Goal: Task Accomplishment & Management: Complete application form

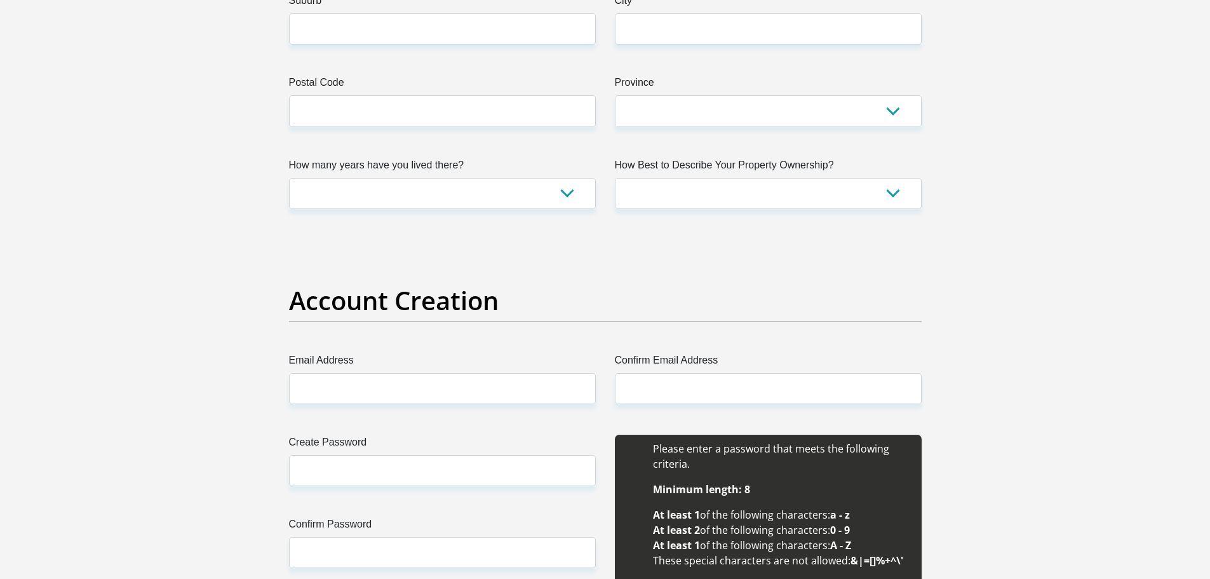
scroll to position [1059, 0]
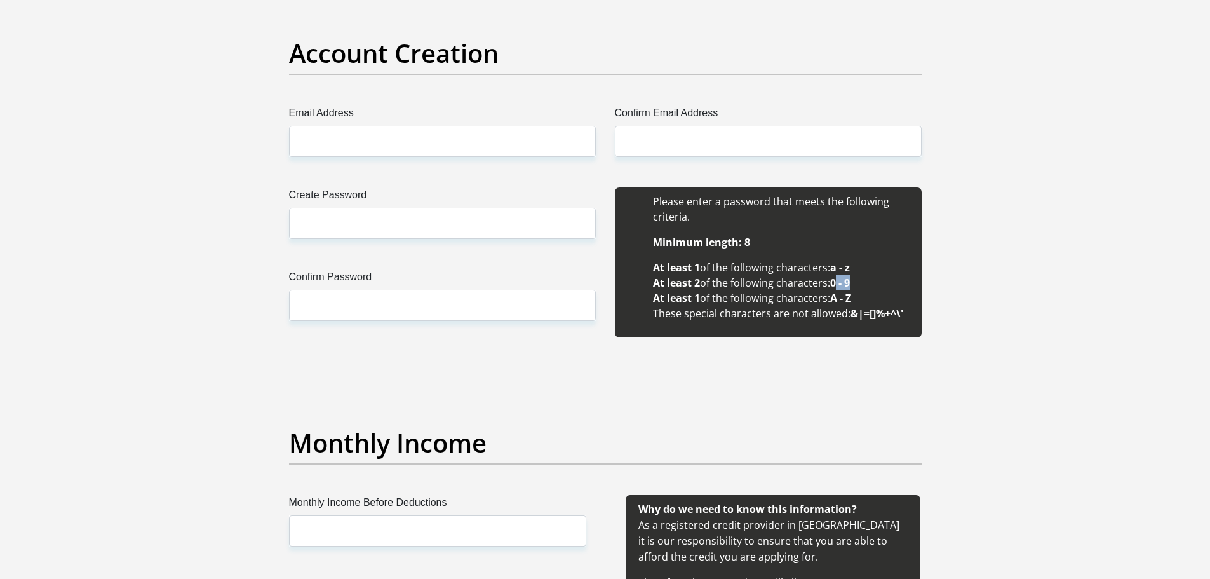
drag, startPoint x: 848, startPoint y: 284, endPoint x: 884, endPoint y: 288, distance: 35.8
click at [884, 288] on li "At least 2 of the following characters: 0 - 9" at bounding box center [781, 282] width 256 height 15
drag, startPoint x: 683, startPoint y: 305, endPoint x: 799, endPoint y: 300, distance: 115.7
click at [795, 300] on ul "Minimum length: 8 At least 1 of the following characters: a - z At least 2 of t…" at bounding box center [768, 277] width 281 height 86
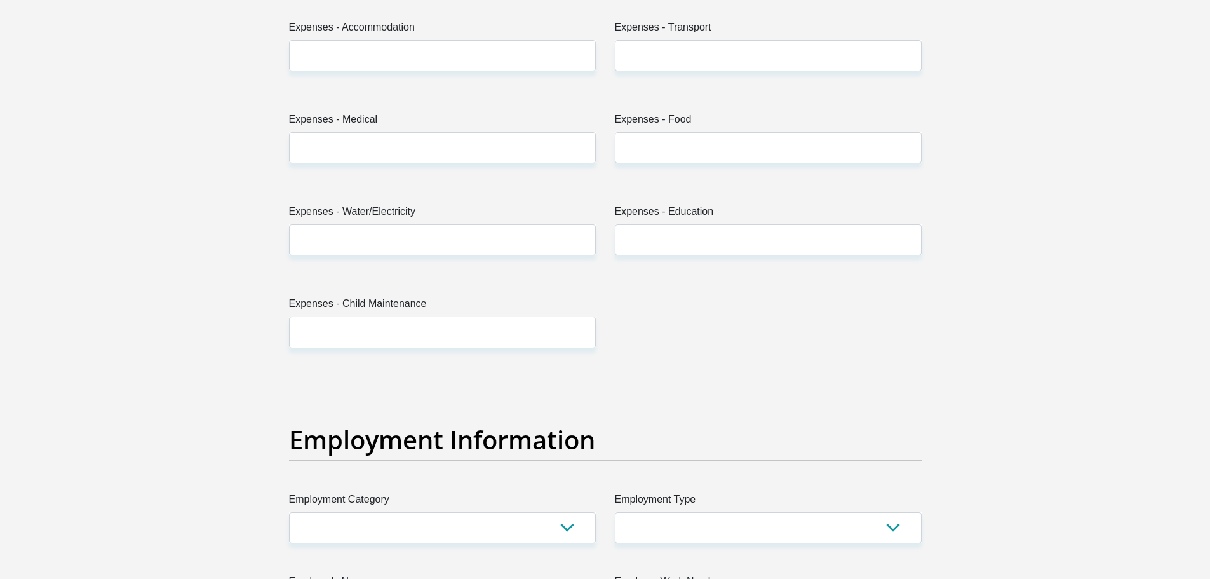
scroll to position [1694, 0]
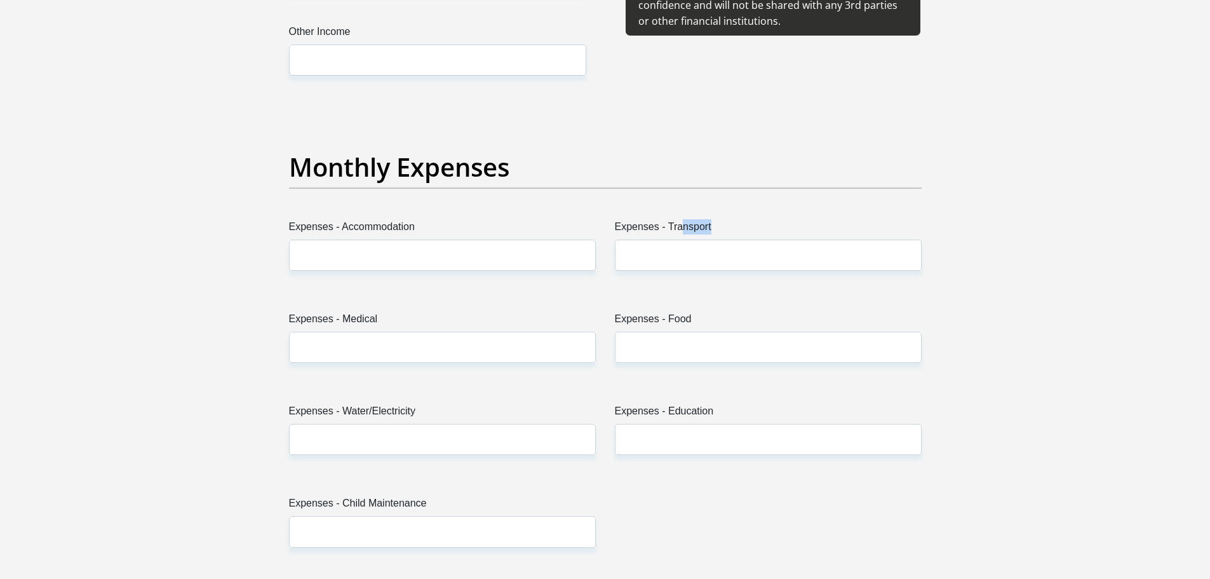
click at [714, 224] on label "Expenses - Transport" at bounding box center [768, 229] width 307 height 20
drag, startPoint x: 323, startPoint y: 318, endPoint x: 494, endPoint y: 308, distance: 171.2
click at [483, 309] on div "Title Mr Ms Mrs Dr [PERSON_NAME] First Name Surname ID Number Please input vali…" at bounding box center [605, 571] width 652 height 4133
drag, startPoint x: 655, startPoint y: 307, endPoint x: 765, endPoint y: 327, distance: 112.3
click at [765, 326] on div "Title Mr Ms Mrs Dr [PERSON_NAME] First Name Surname ID Number Please input vali…" at bounding box center [605, 571] width 652 height 4133
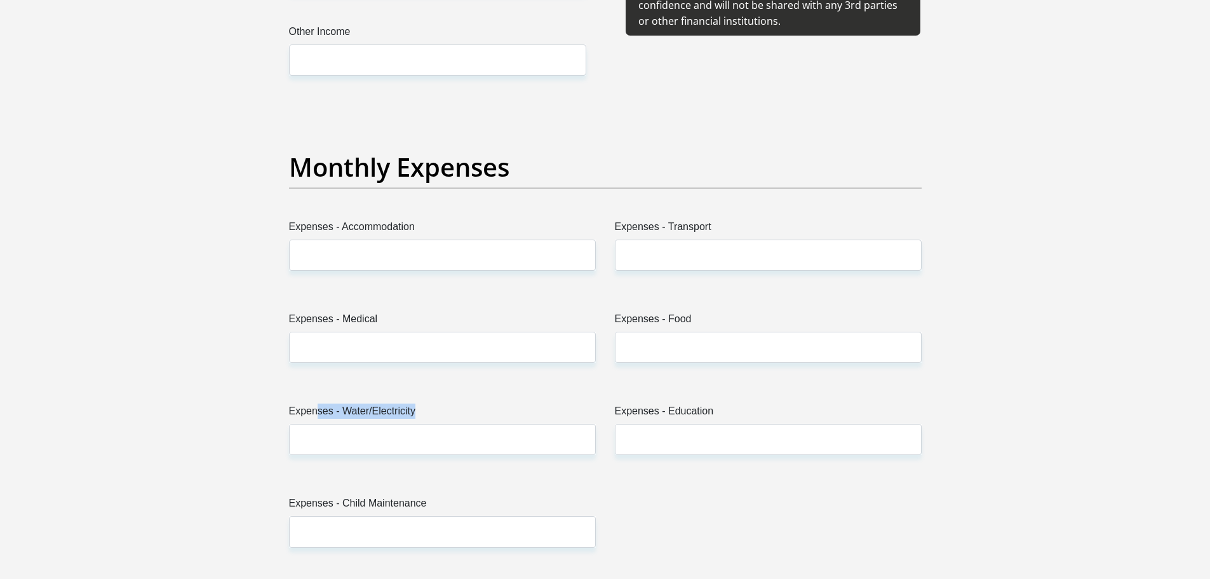
drag, startPoint x: 389, startPoint y: 408, endPoint x: 603, endPoint y: 410, distance: 214.1
click at [553, 410] on label "Expenses - Water/Electricity" at bounding box center [442, 413] width 307 height 20
drag, startPoint x: 675, startPoint y: 406, endPoint x: 810, endPoint y: 402, distance: 135.3
click at [791, 402] on div "Title Mr Ms Mrs Dr [PERSON_NAME] First Name Surname ID Number Please input vali…" at bounding box center [605, 571] width 652 height 4133
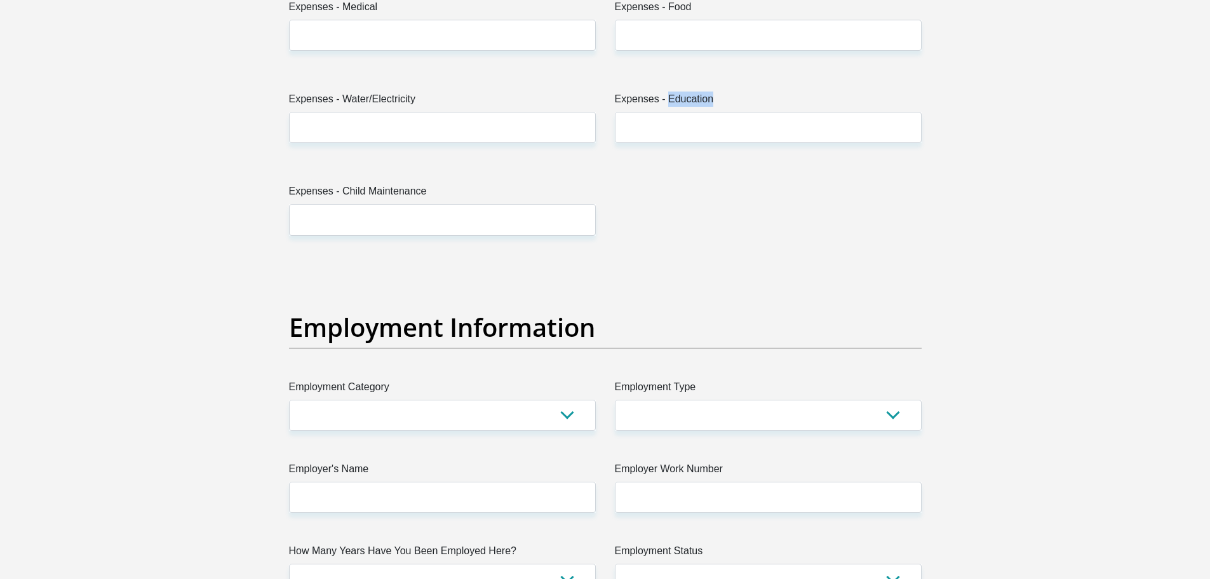
scroll to position [2012, 0]
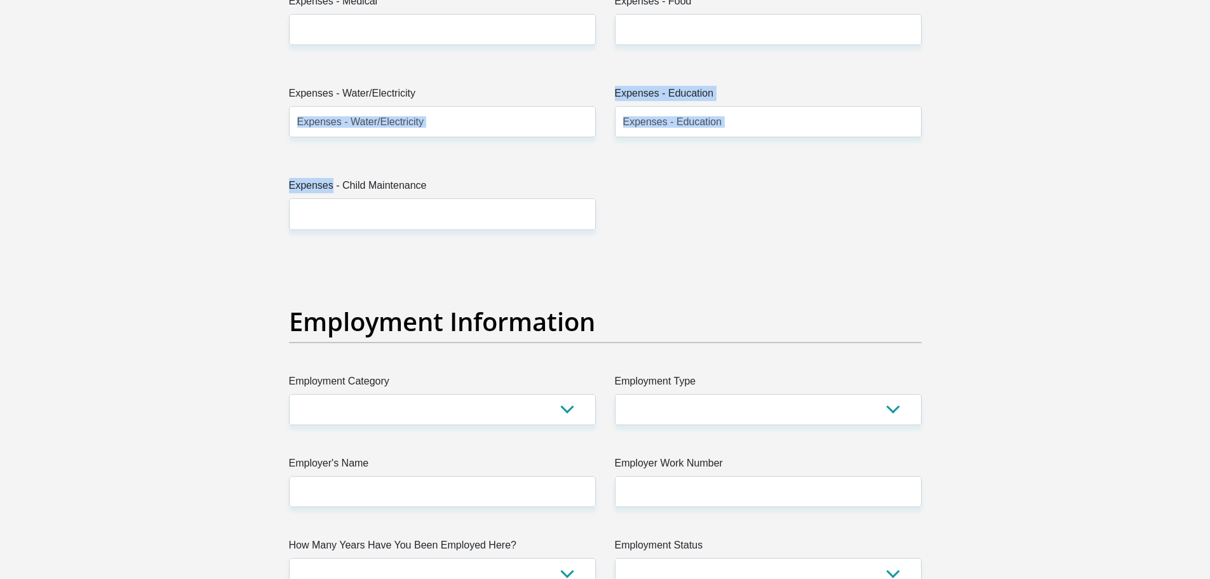
drag, startPoint x: 329, startPoint y: 183, endPoint x: 608, endPoint y: 137, distance: 283.2
click at [558, 149] on div "Title Mr Ms Mrs Dr [PERSON_NAME] First Name Surname ID Number Please input vali…" at bounding box center [605, 254] width 652 height 4133
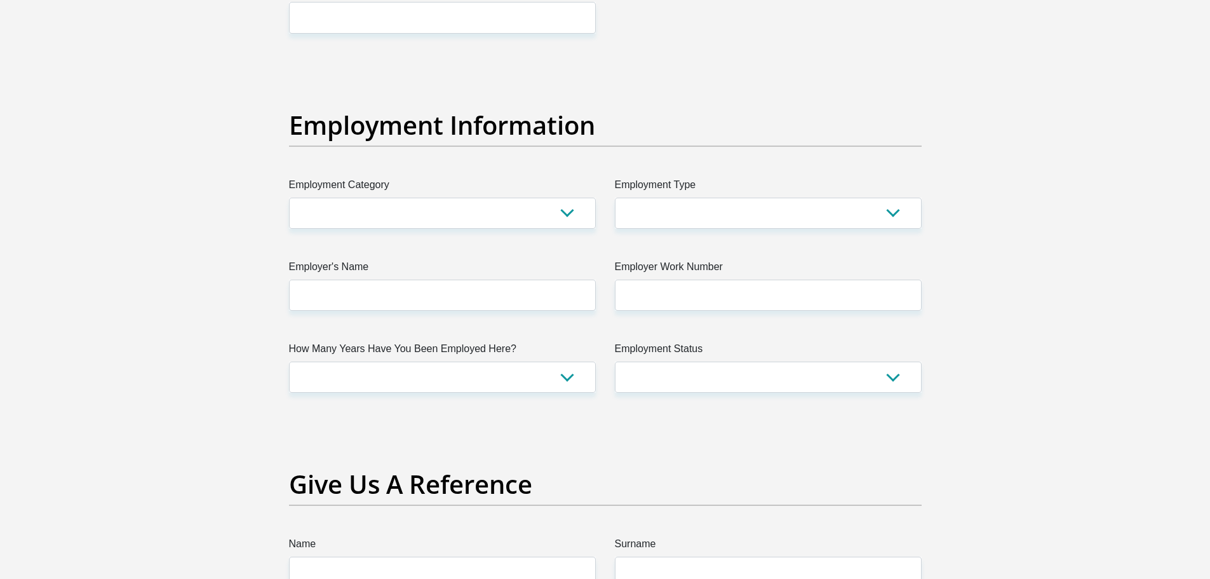
scroll to position [2223, 0]
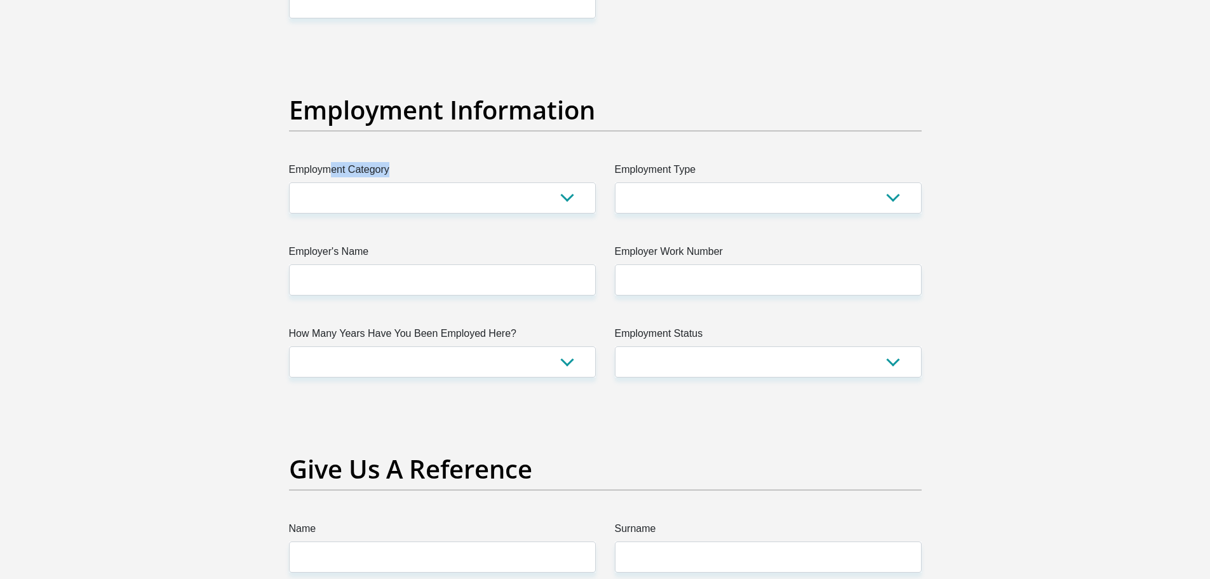
drag, startPoint x: 330, startPoint y: 174, endPoint x: 412, endPoint y: 176, distance: 82.6
click at [412, 176] on label "Employment Category" at bounding box center [442, 172] width 307 height 20
click at [426, 212] on select "AGRICULTURE ALCOHOL & TOBACCO CONSTRUCTION MATERIALS METALLURGY EQUIPMENT FOR R…" at bounding box center [442, 197] width 307 height 31
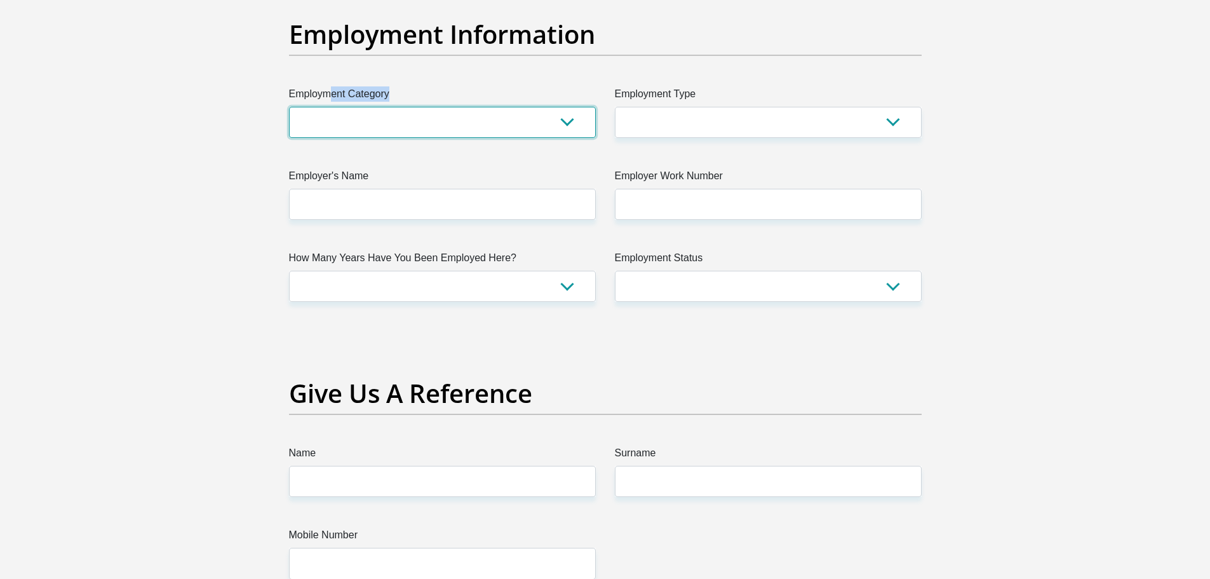
scroll to position [2329, 0]
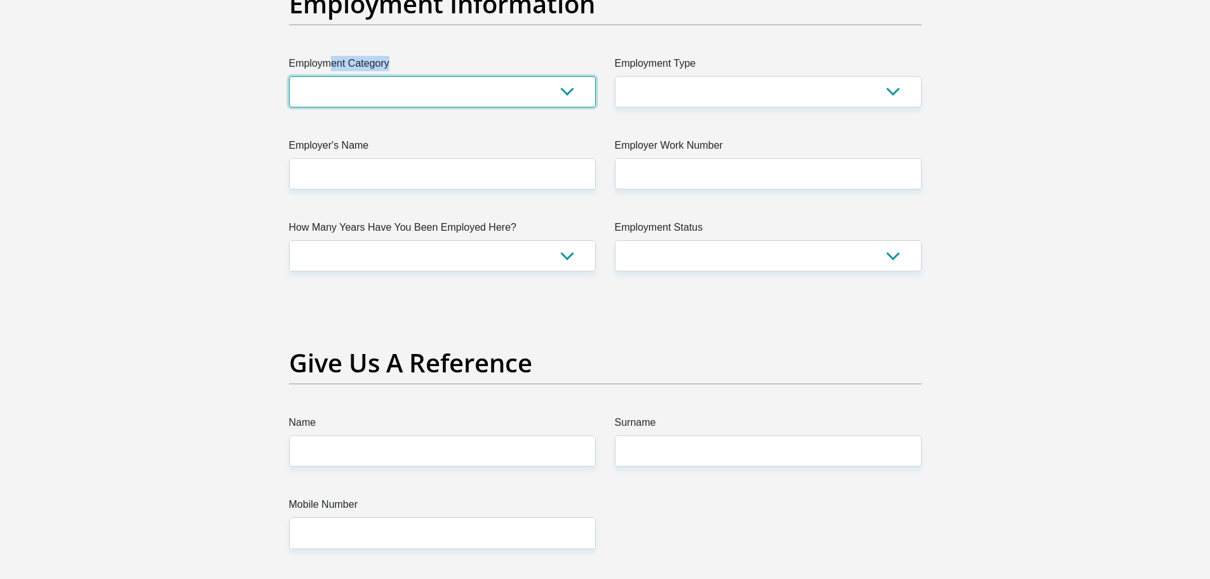
drag, startPoint x: 404, startPoint y: 81, endPoint x: 403, endPoint y: 96, distance: 15.3
click at [404, 81] on select "AGRICULTURE ALCOHOL & TOBACCO CONSTRUCTION MATERIALS METALLURGY EQUIPMENT FOR R…" at bounding box center [442, 91] width 307 height 31
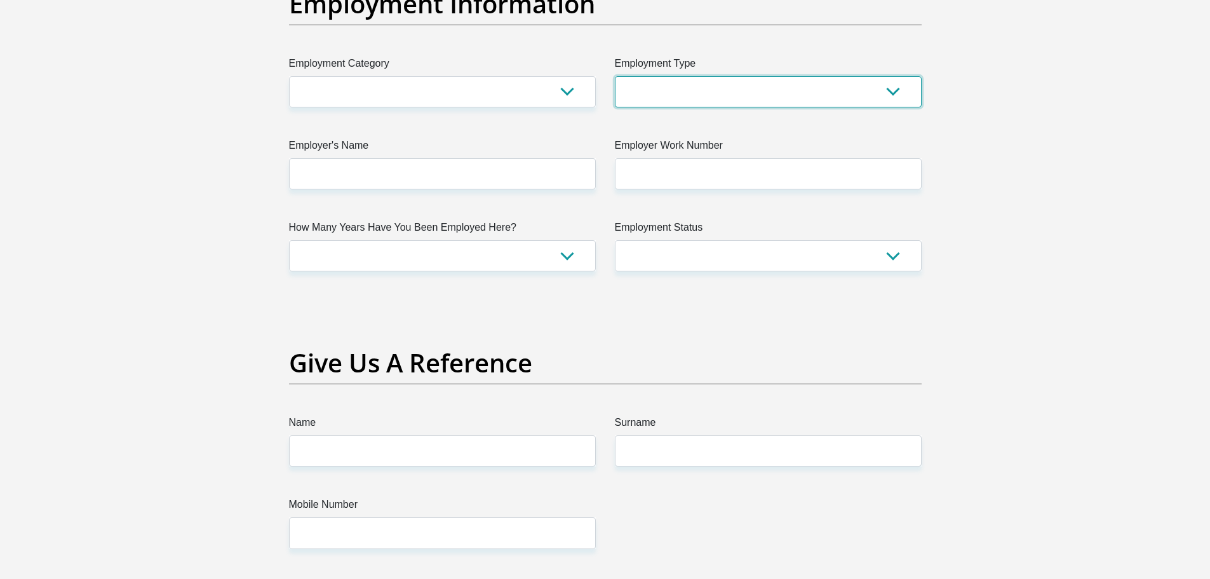
click at [726, 93] on select "College/Lecturer Craft Seller Creative Driver Executive Farmer Forces - Non Com…" at bounding box center [768, 91] width 307 height 31
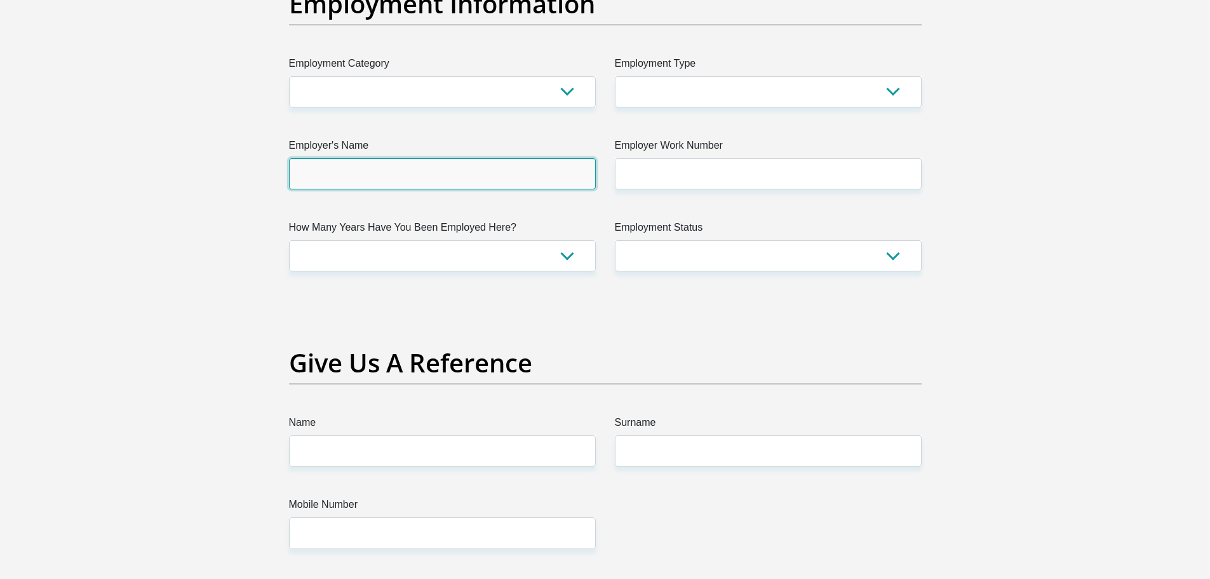
click at [394, 184] on input "Employer's Name" at bounding box center [442, 173] width 307 height 31
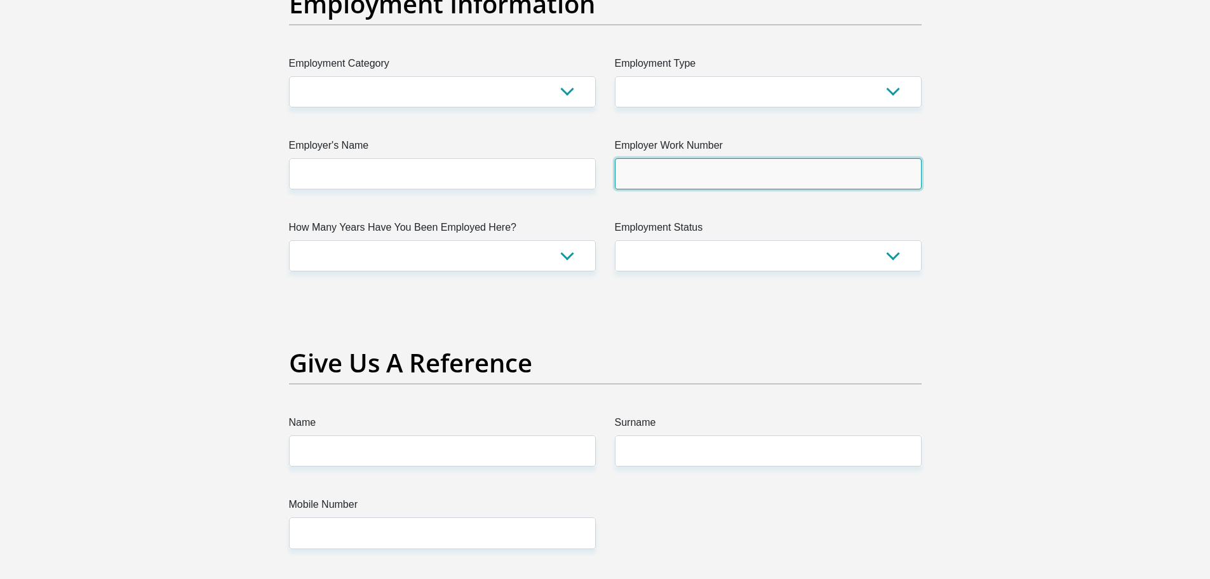
click at [668, 181] on input "Employer Work Number" at bounding box center [768, 173] width 307 height 31
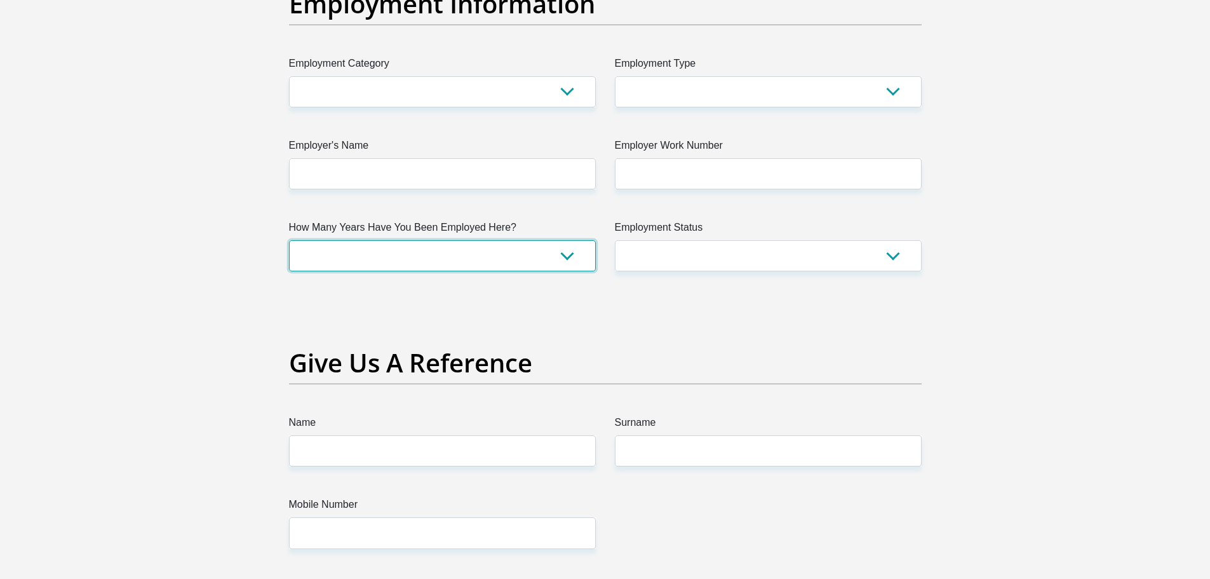
click at [431, 245] on select "less than 1 year 1-3 years 3-5 years 5+ years" at bounding box center [442, 255] width 307 height 31
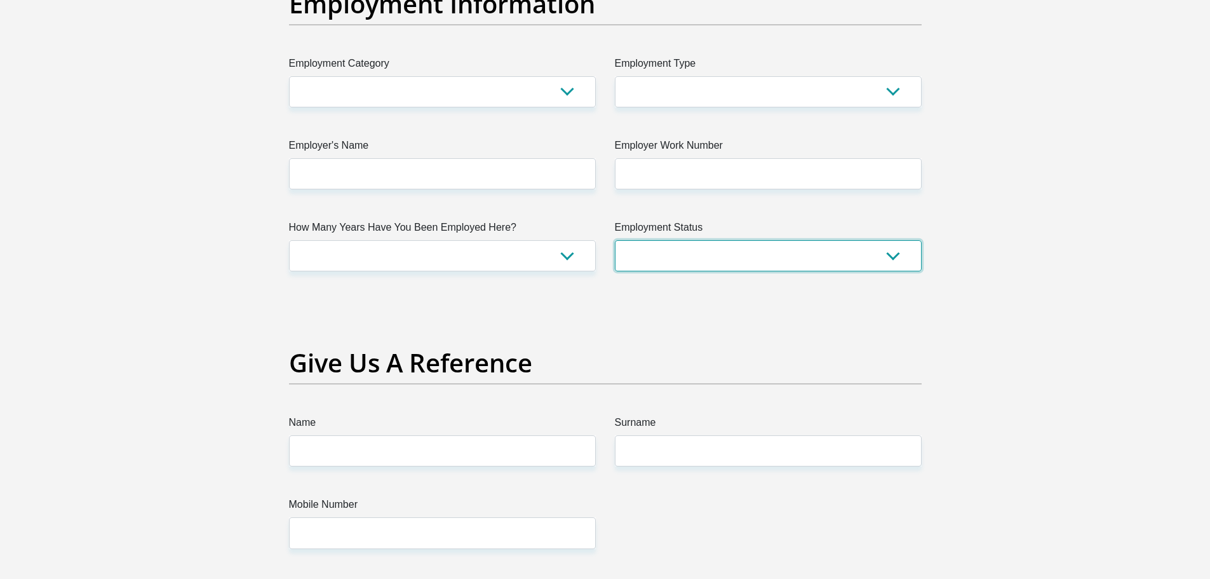
click at [743, 254] on select "Permanent/Full-time Part-time/Casual [DEMOGRAPHIC_DATA] Worker Self-Employed Ho…" at bounding box center [768, 255] width 307 height 31
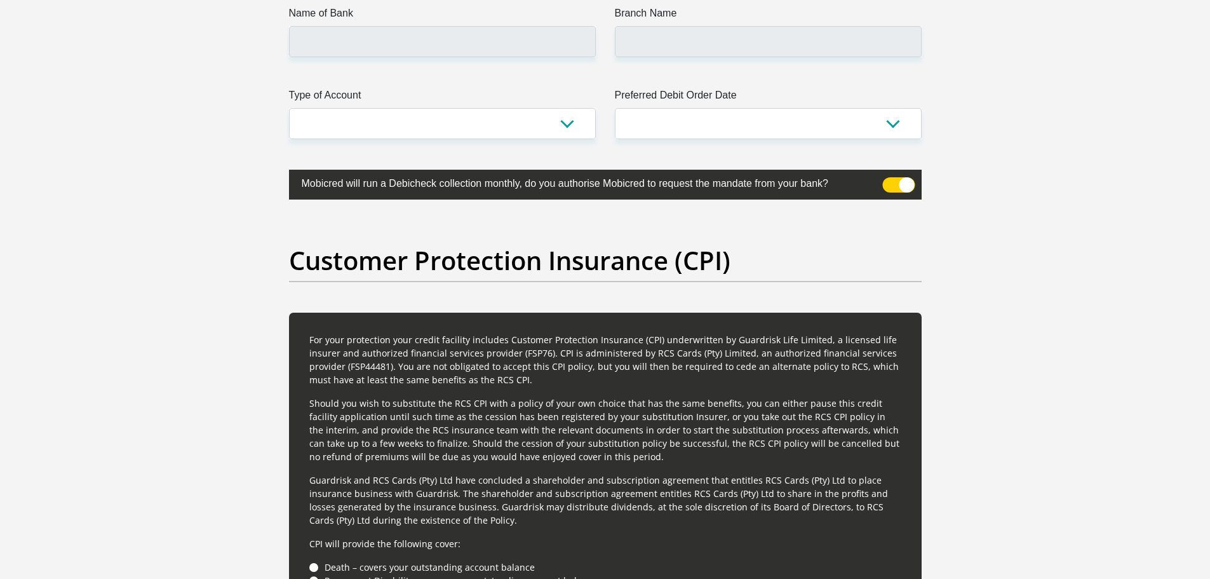
scroll to position [2964, 0]
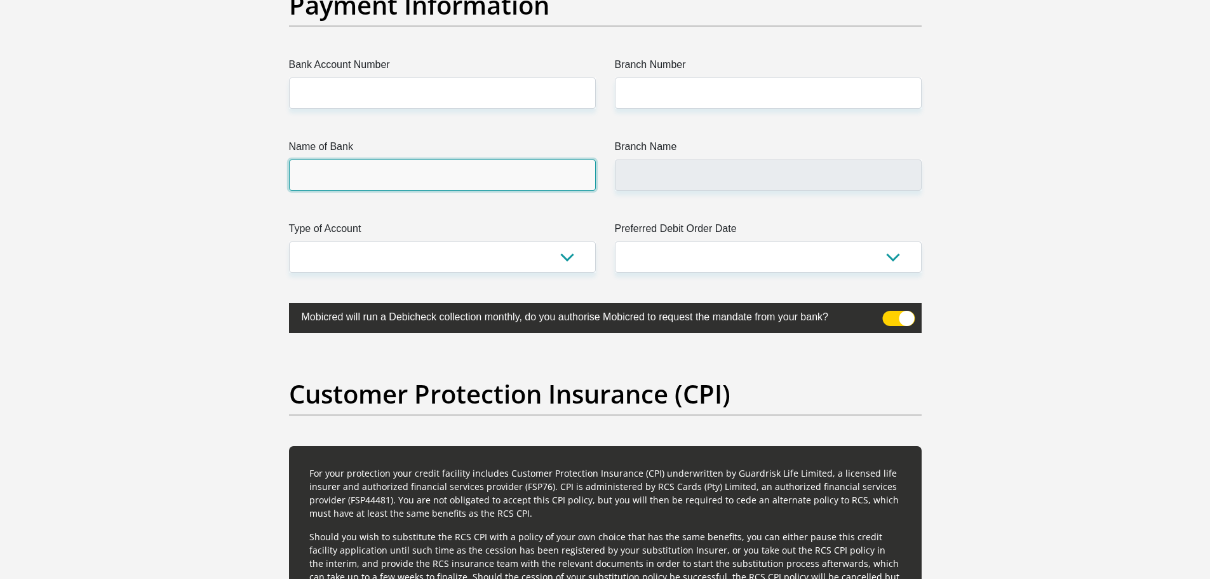
click at [403, 187] on input "Name of Bank" at bounding box center [442, 174] width 307 height 31
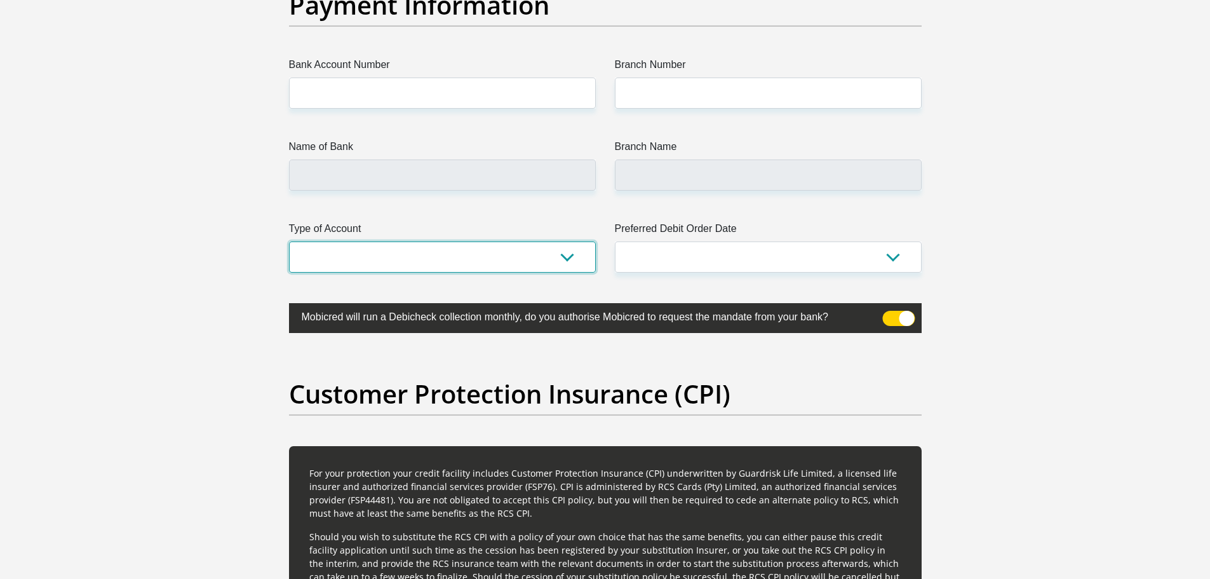
click at [396, 253] on select "Cheque Savings" at bounding box center [442, 256] width 307 height 31
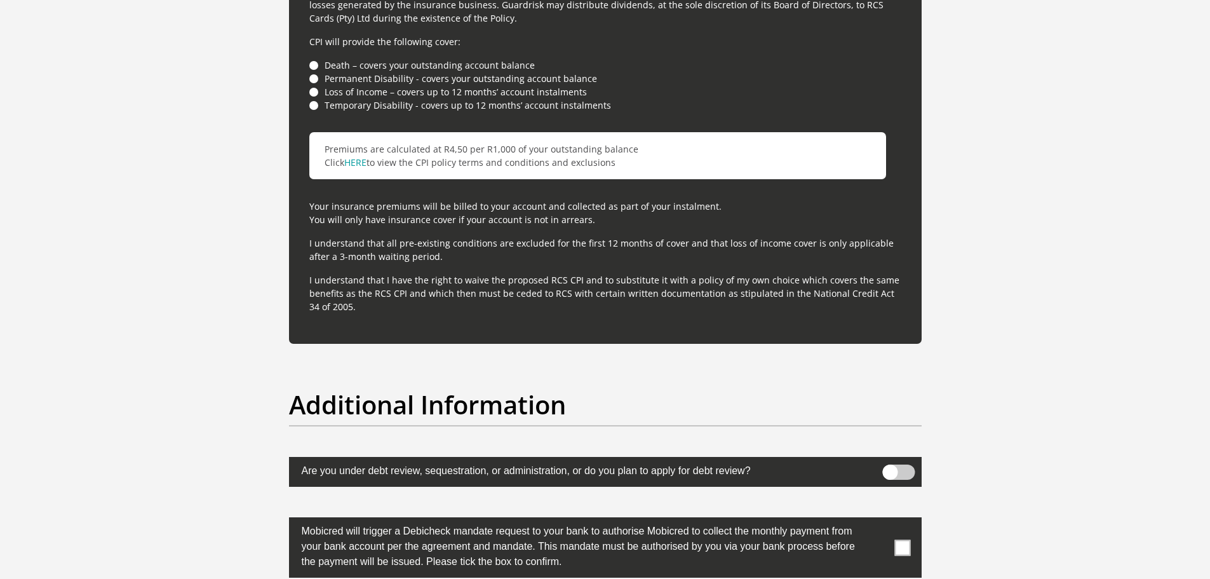
scroll to position [3979, 0]
